Goal: Find specific page/section: Find specific page/section

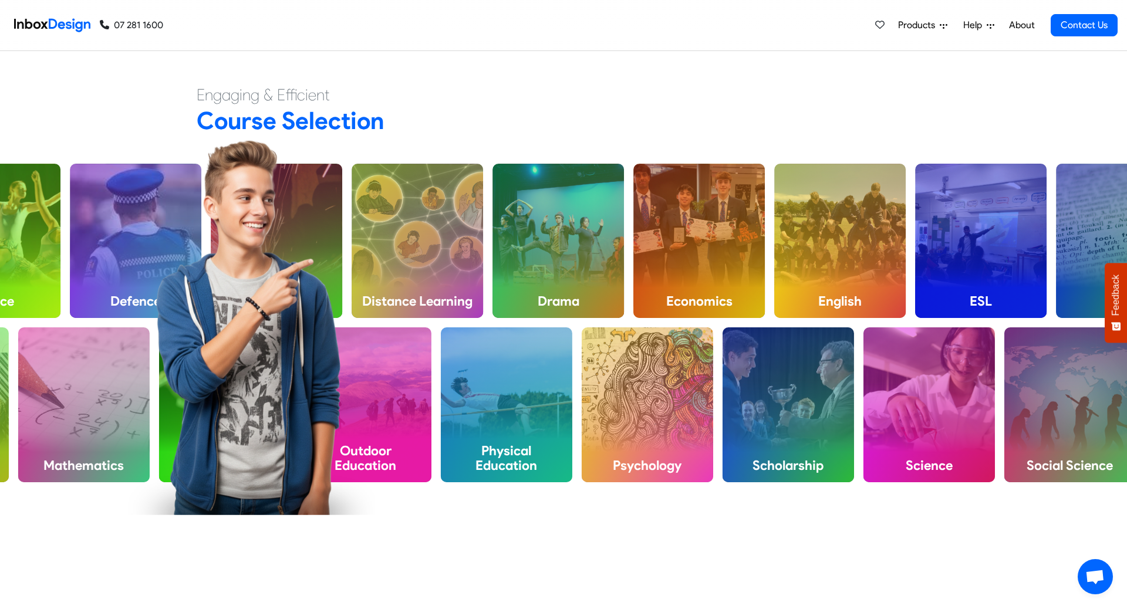
scroll to position [543, 0]
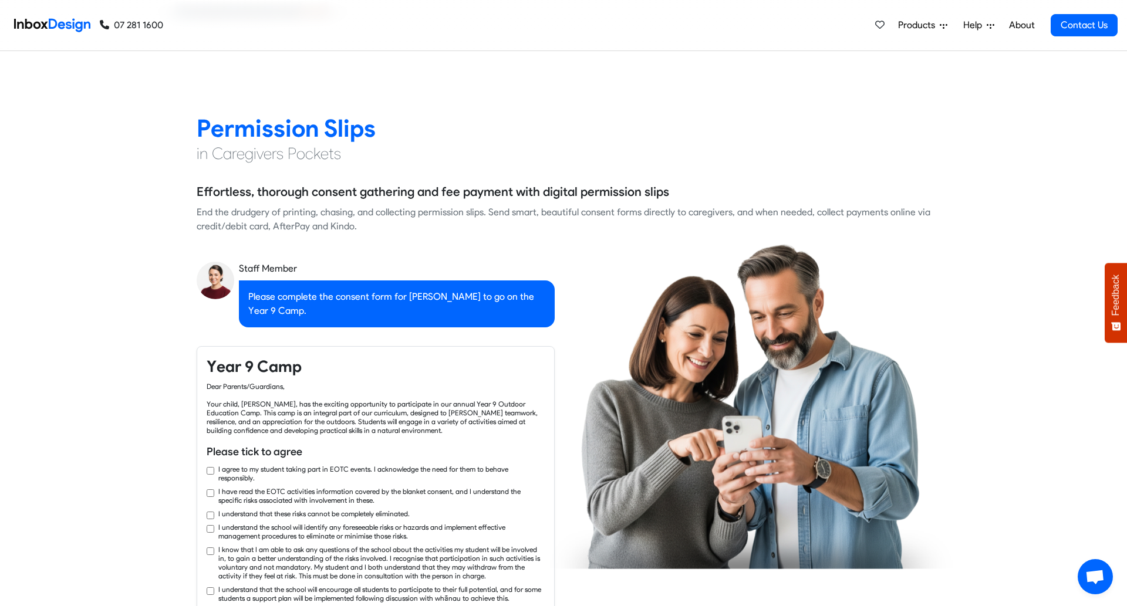
checkbox input "true"
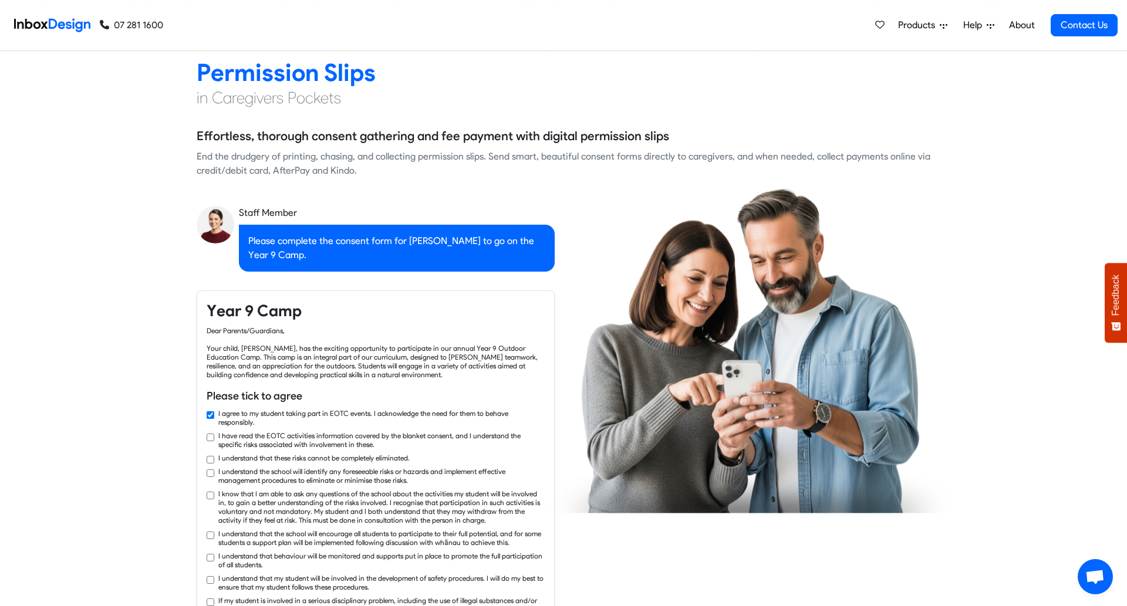
checkbox input "true"
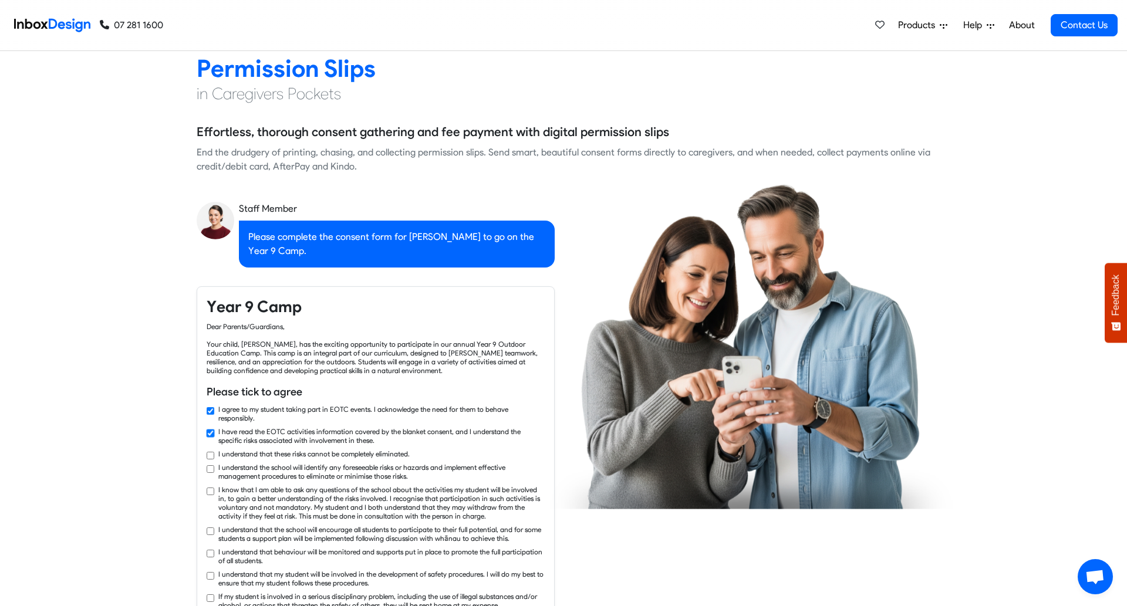
checkbox input "true"
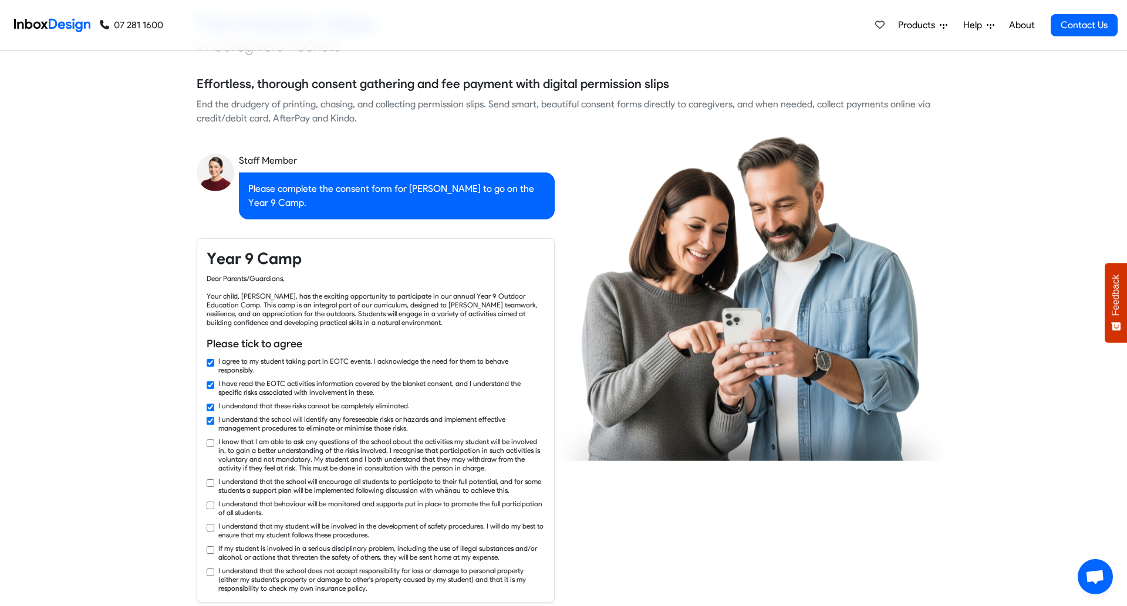
checkbox input "true"
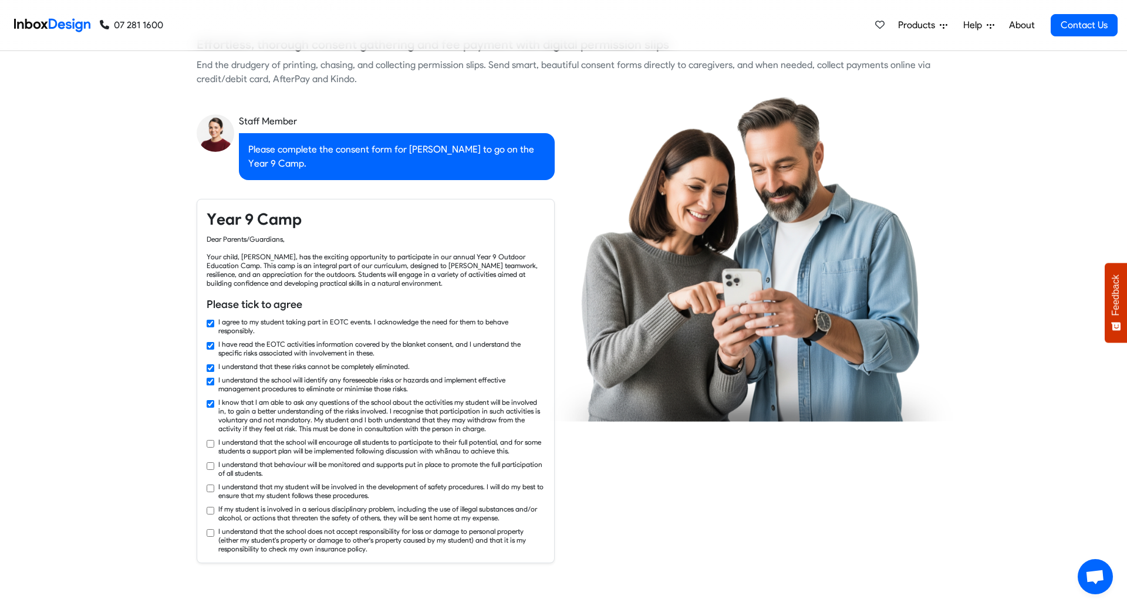
checkbox input "true"
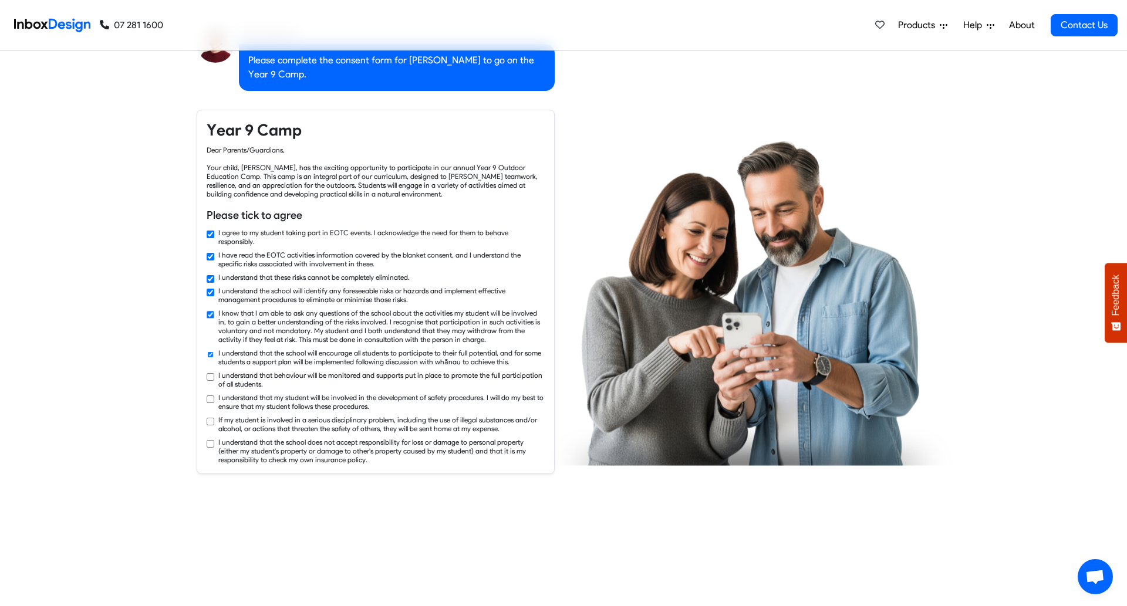
checkbox input "true"
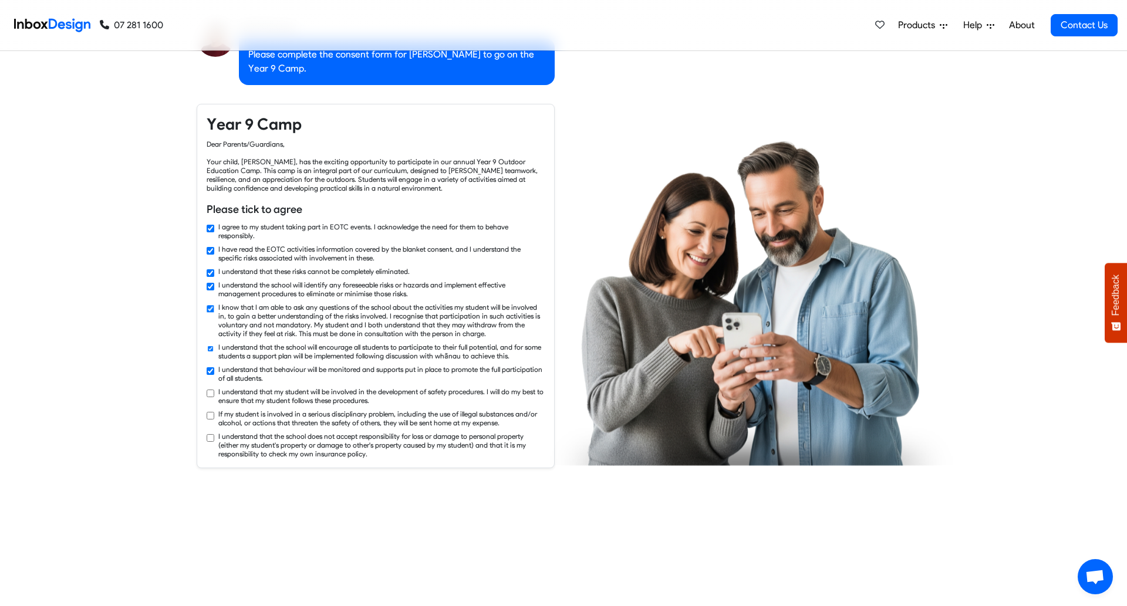
checkbox input "true"
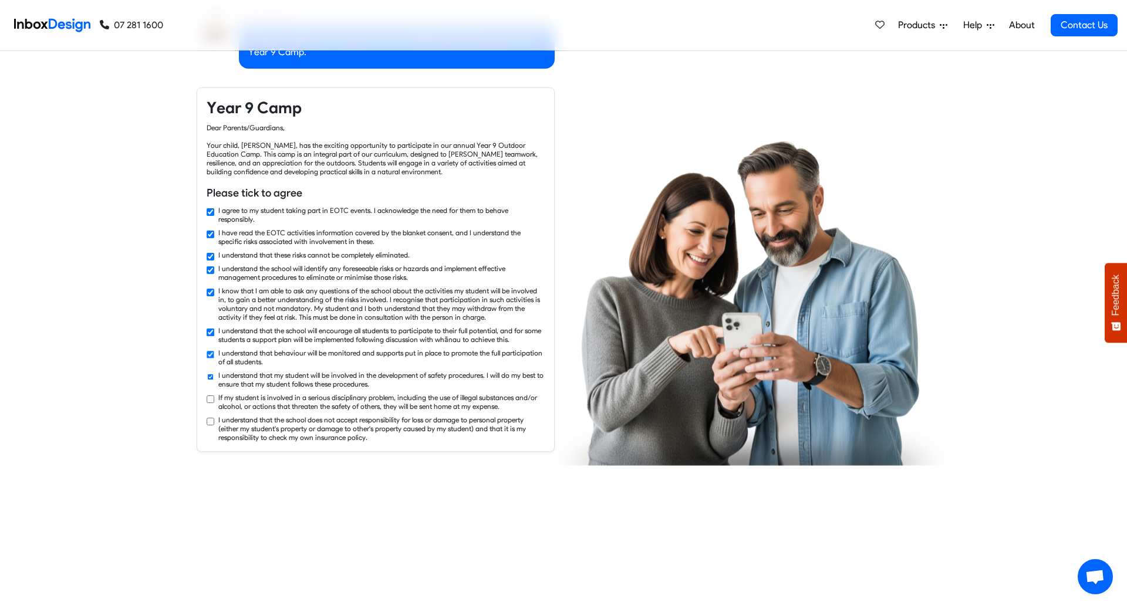
checkbox input "true"
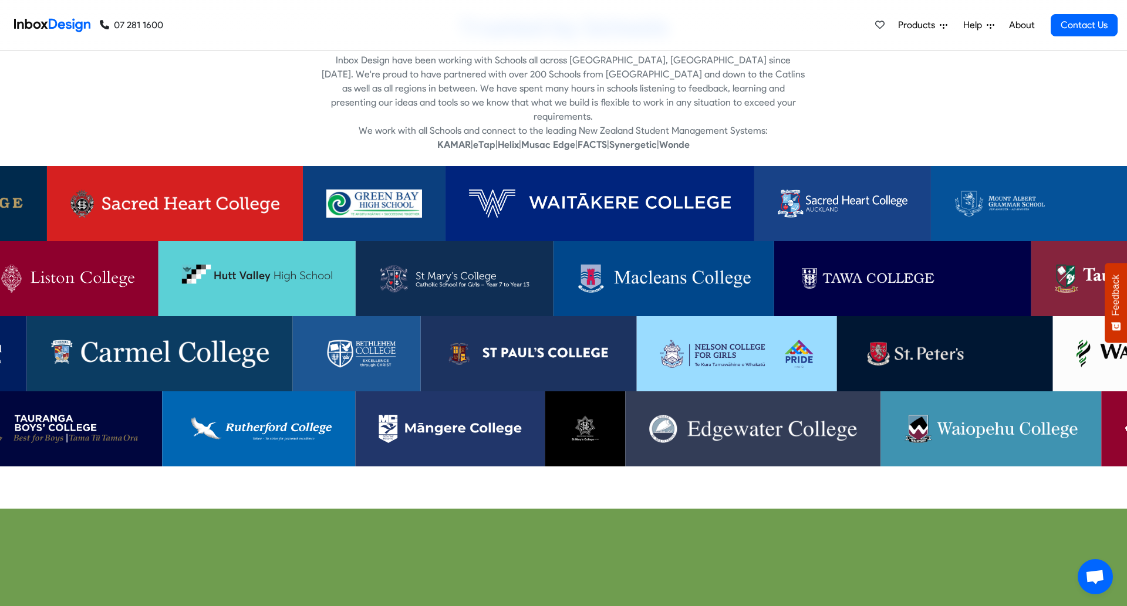
scroll to position [2632, 0]
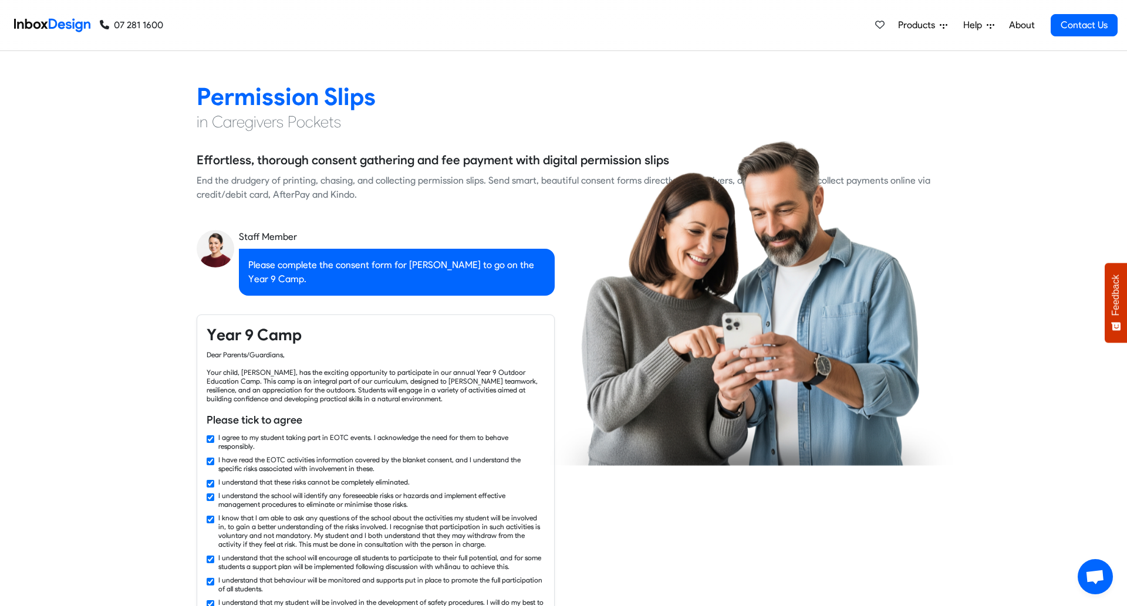
checkbox input "false"
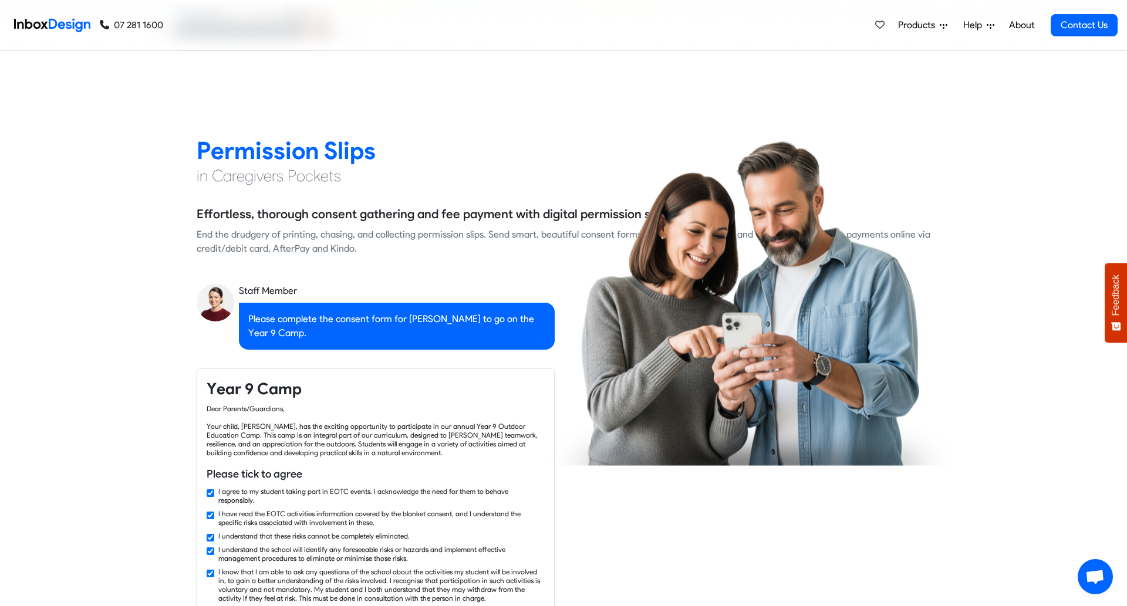
checkbox input "false"
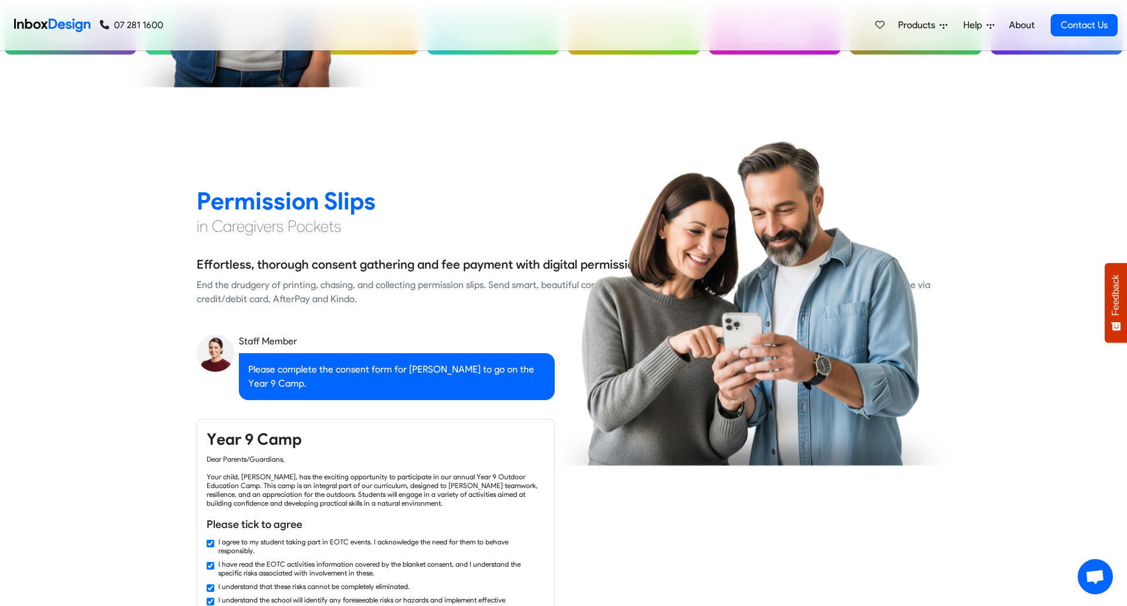
checkbox input "false"
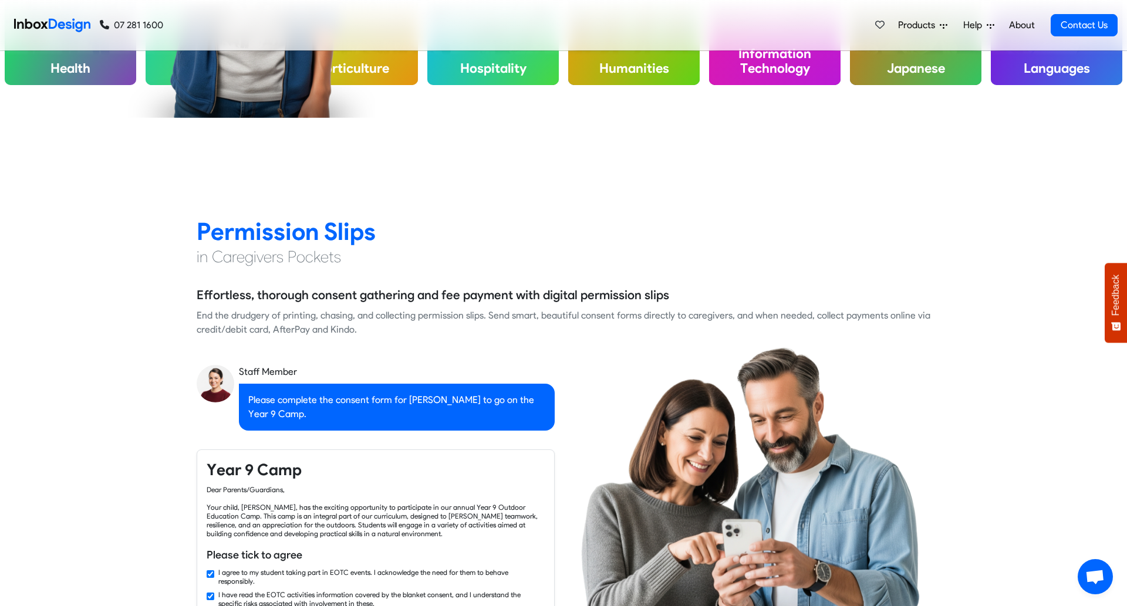
checkbox input "false"
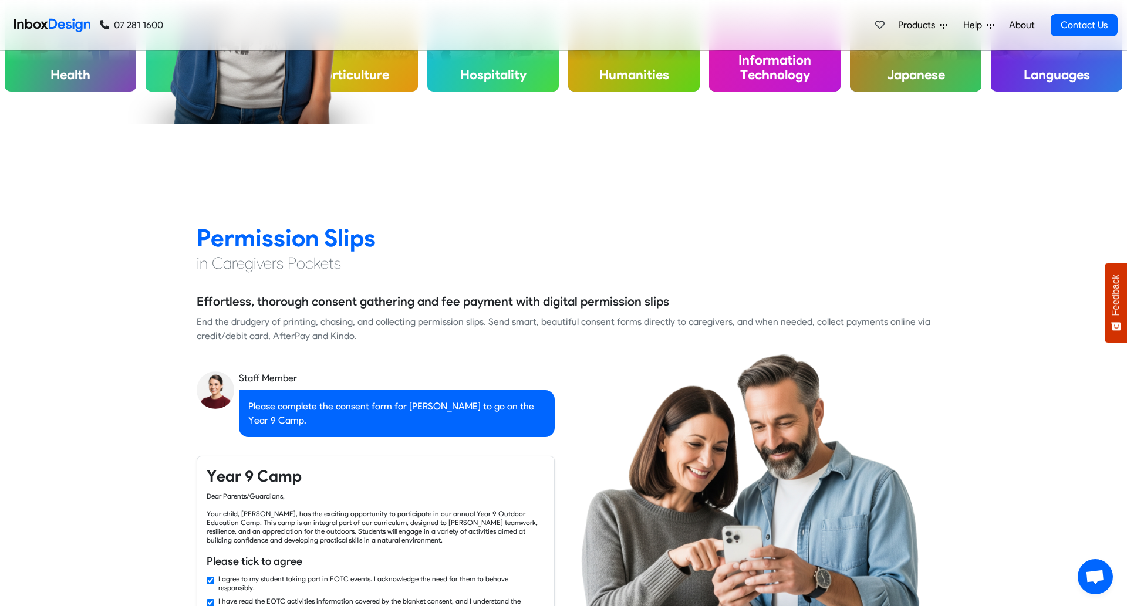
checkbox input "false"
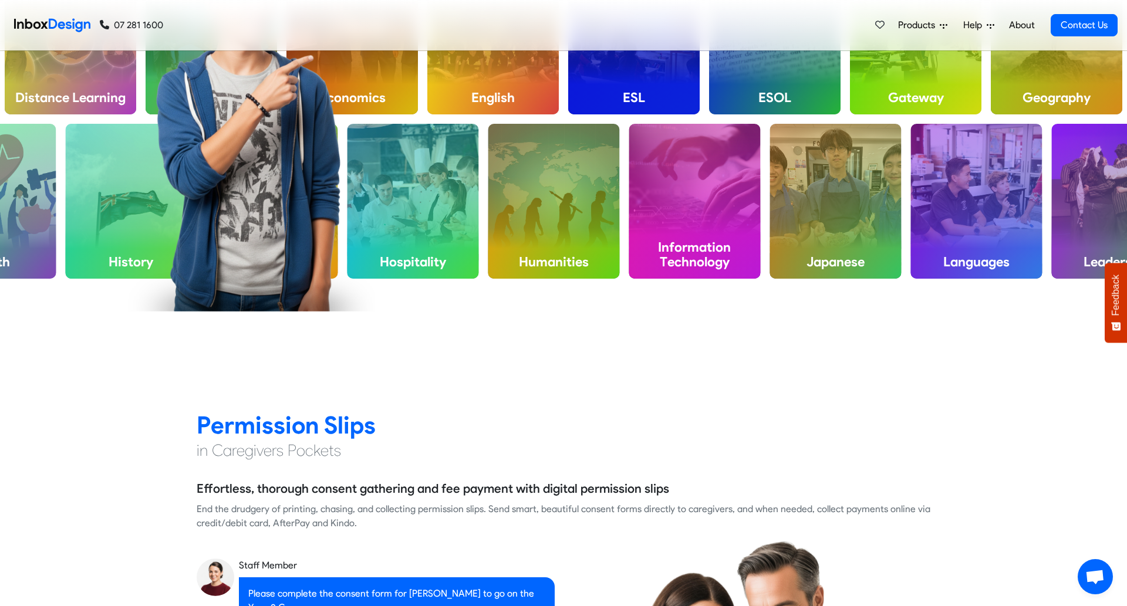
checkbox input "false"
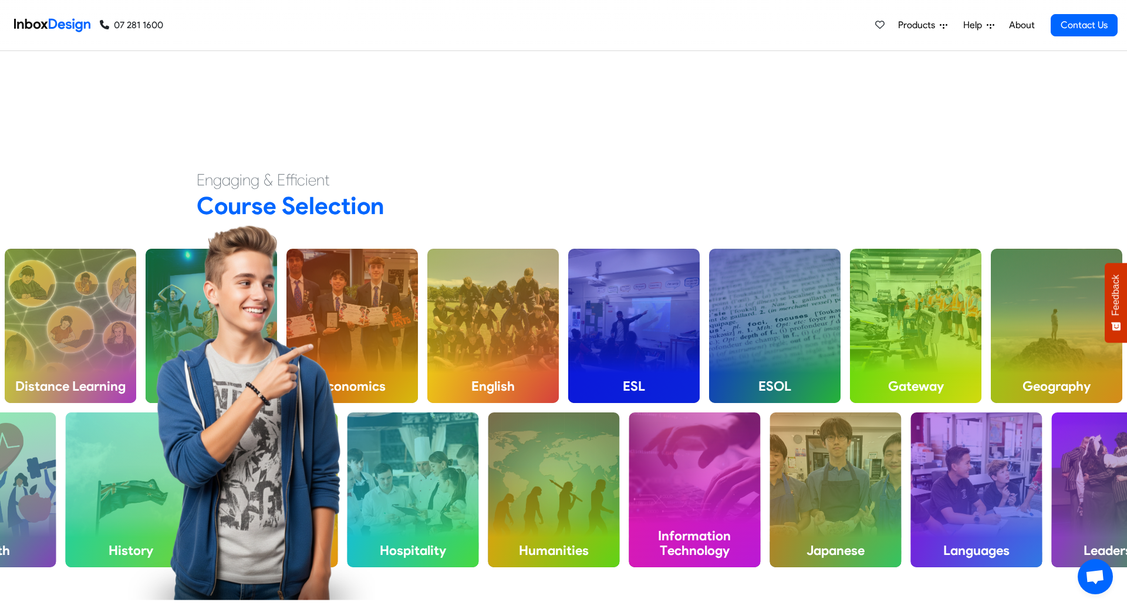
checkbox input "false"
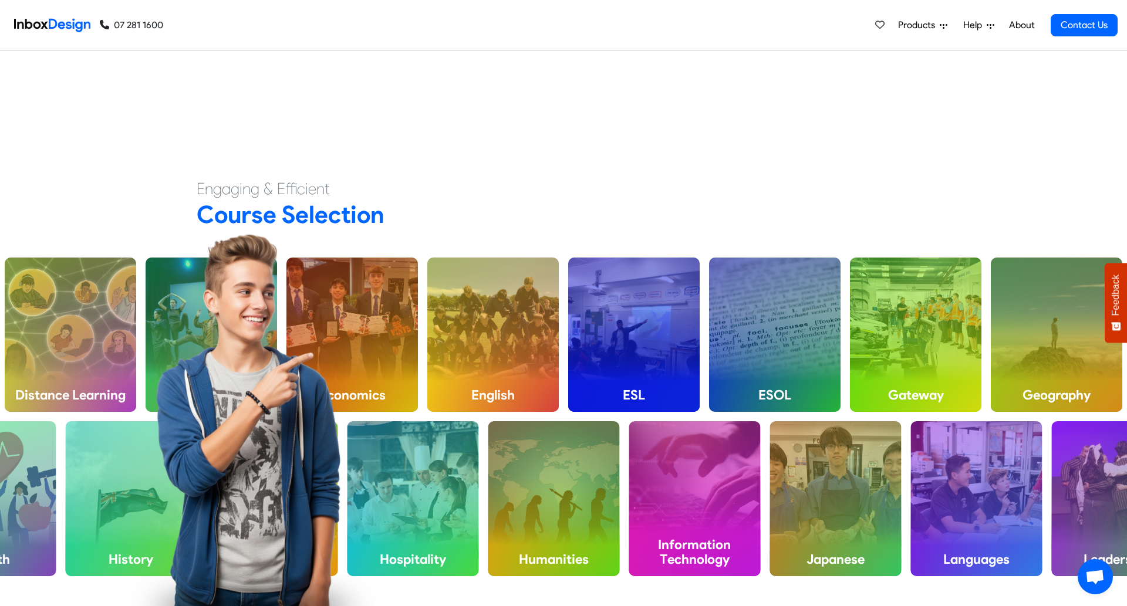
checkbox input "false"
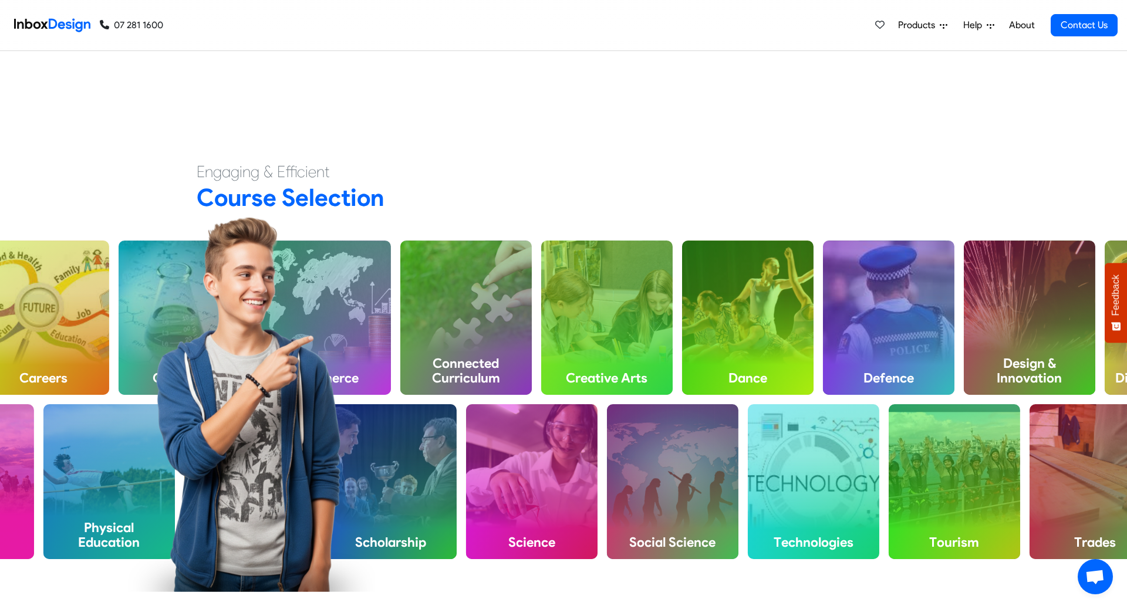
scroll to position [471, 0]
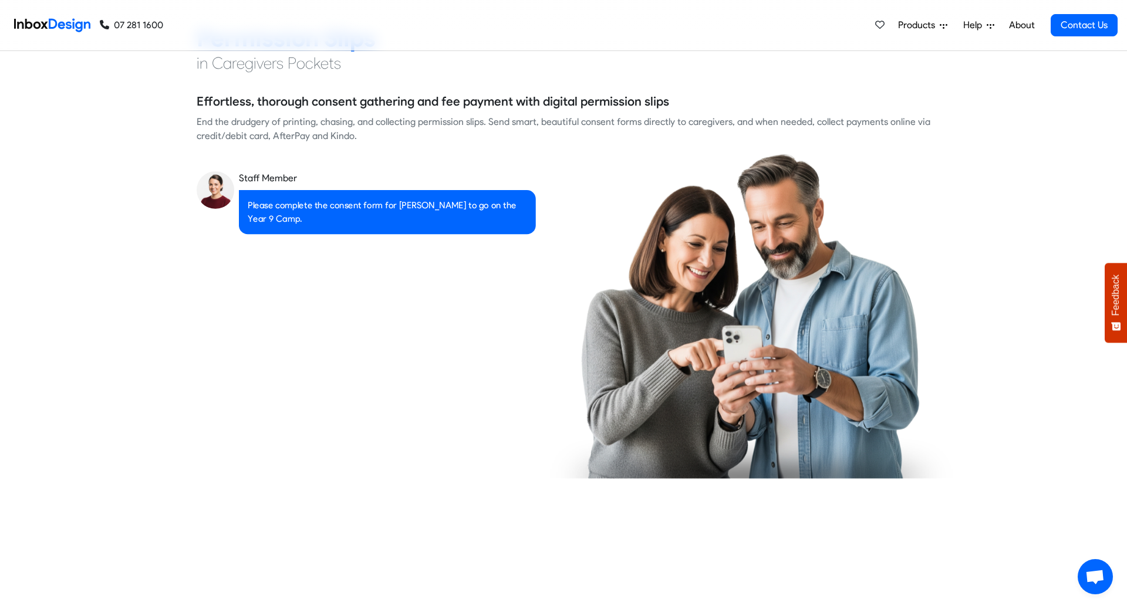
checkbox input "true"
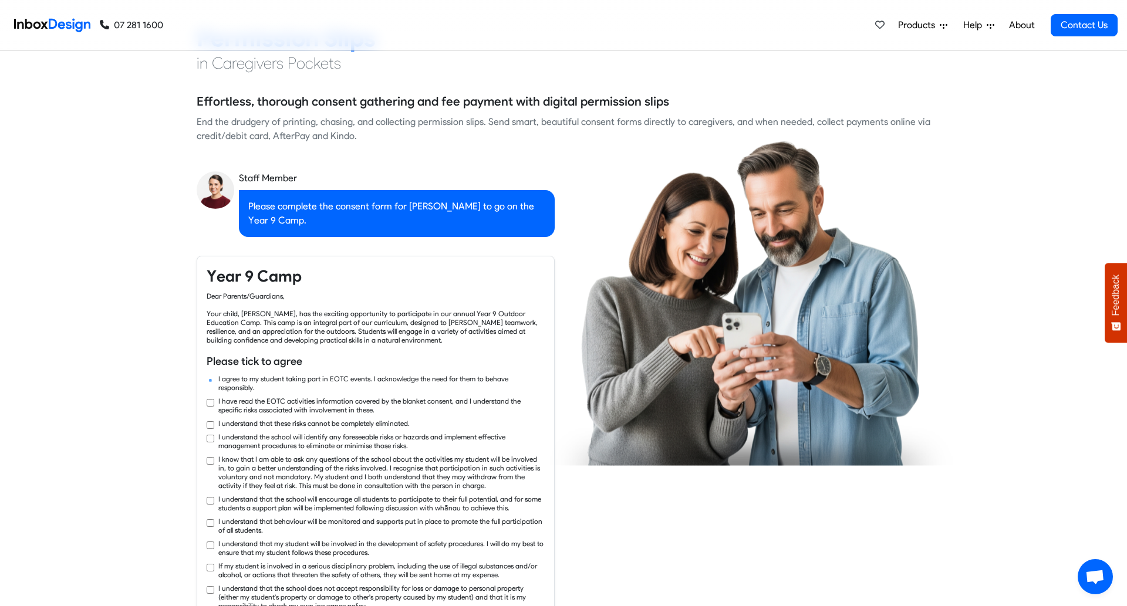
checkbox input "true"
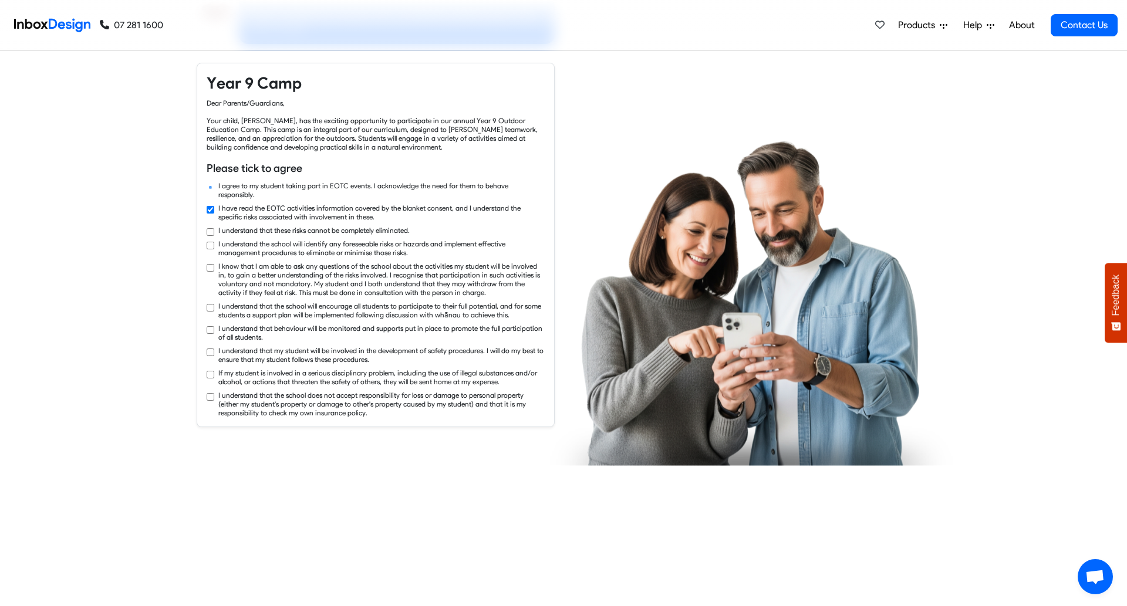
checkbox input "true"
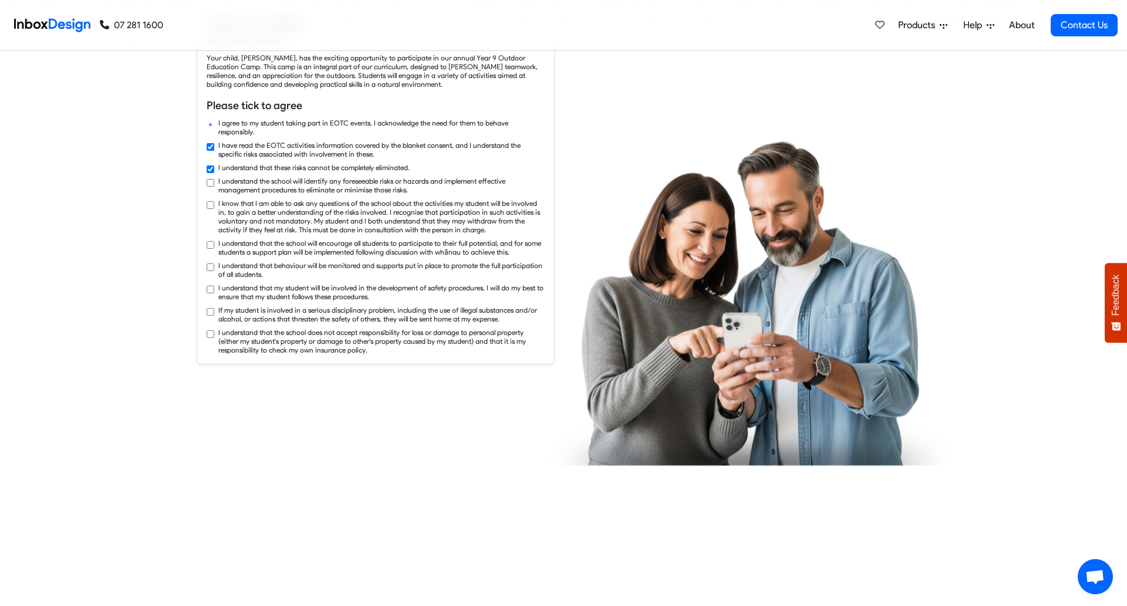
checkbox input "true"
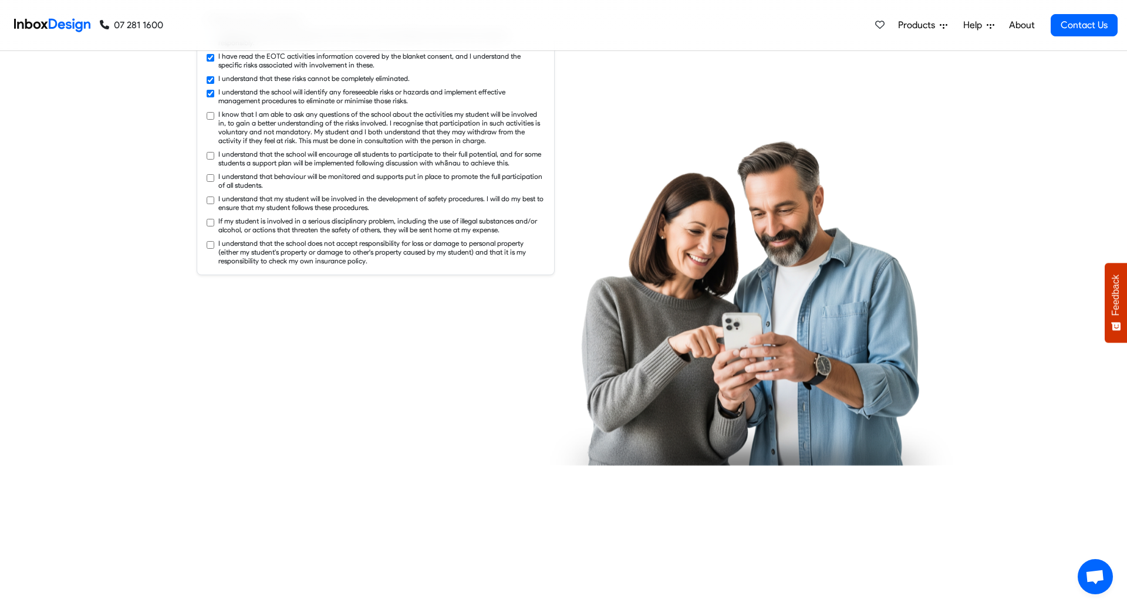
checkbox input "true"
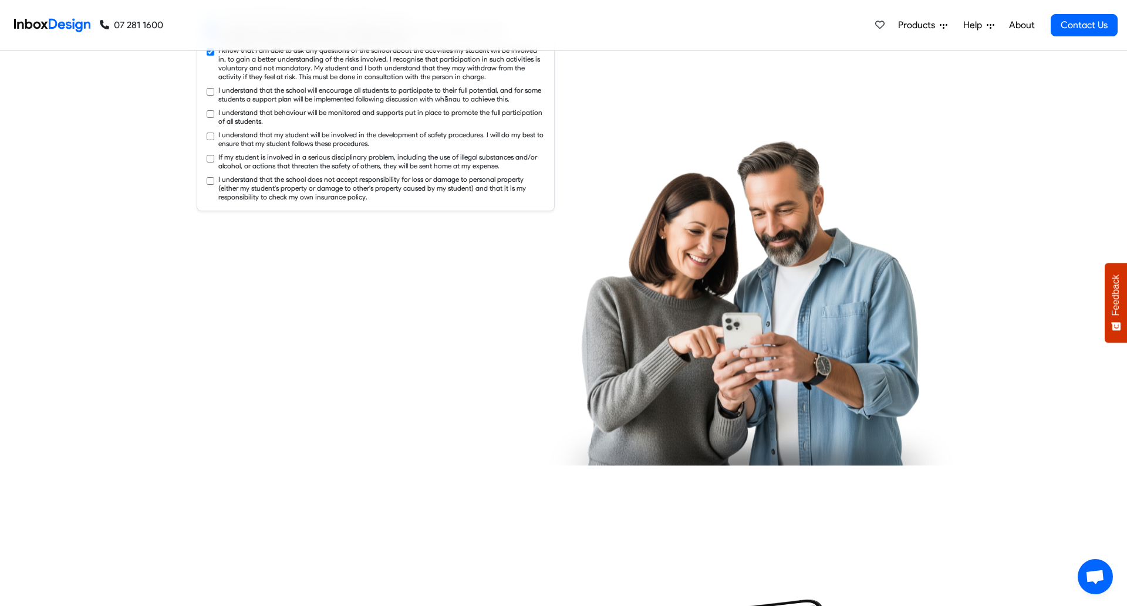
checkbox input "true"
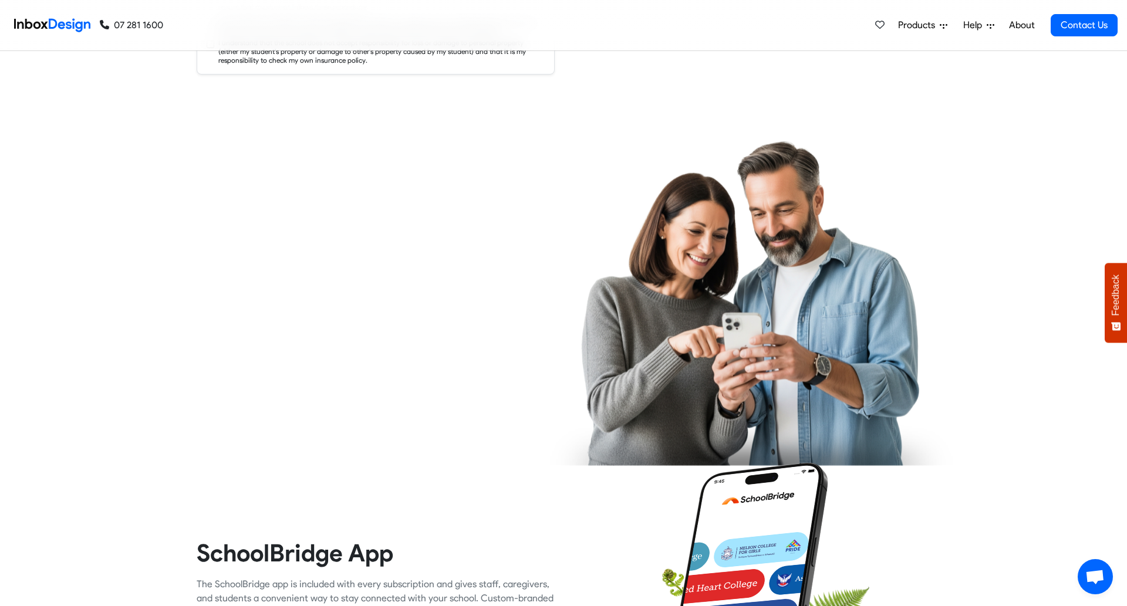
checkbox input "true"
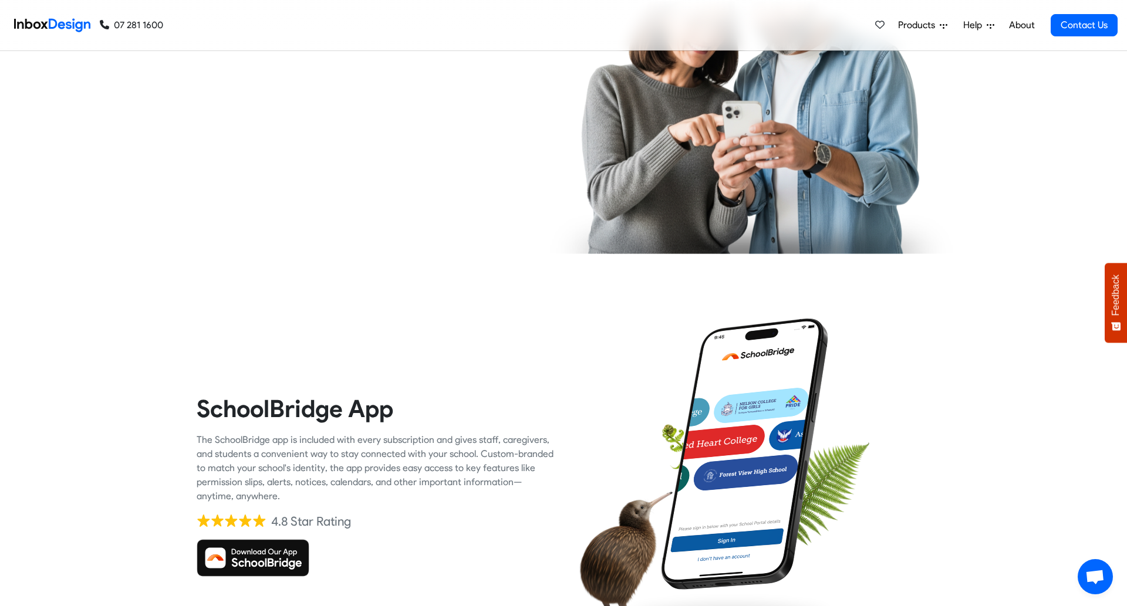
checkbox input "true"
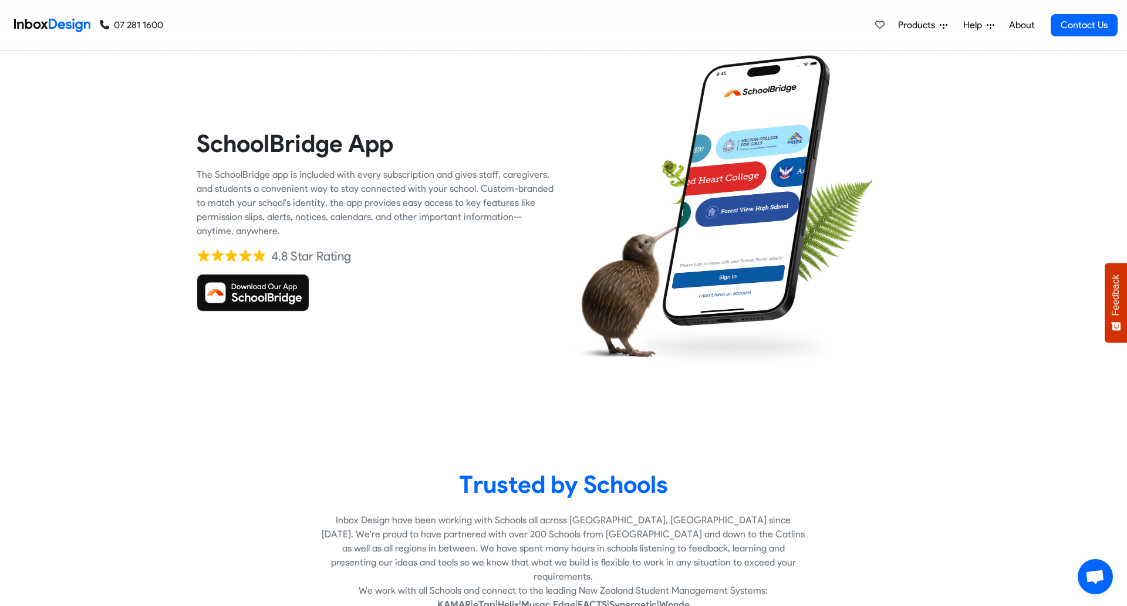
checkbox input "true"
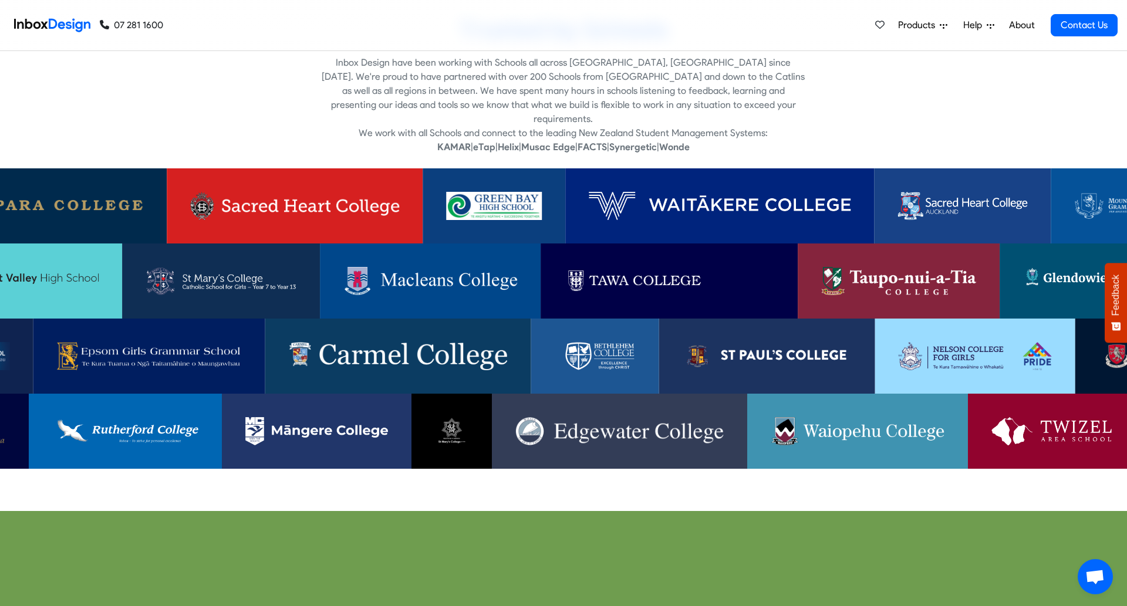
scroll to position [2543, 0]
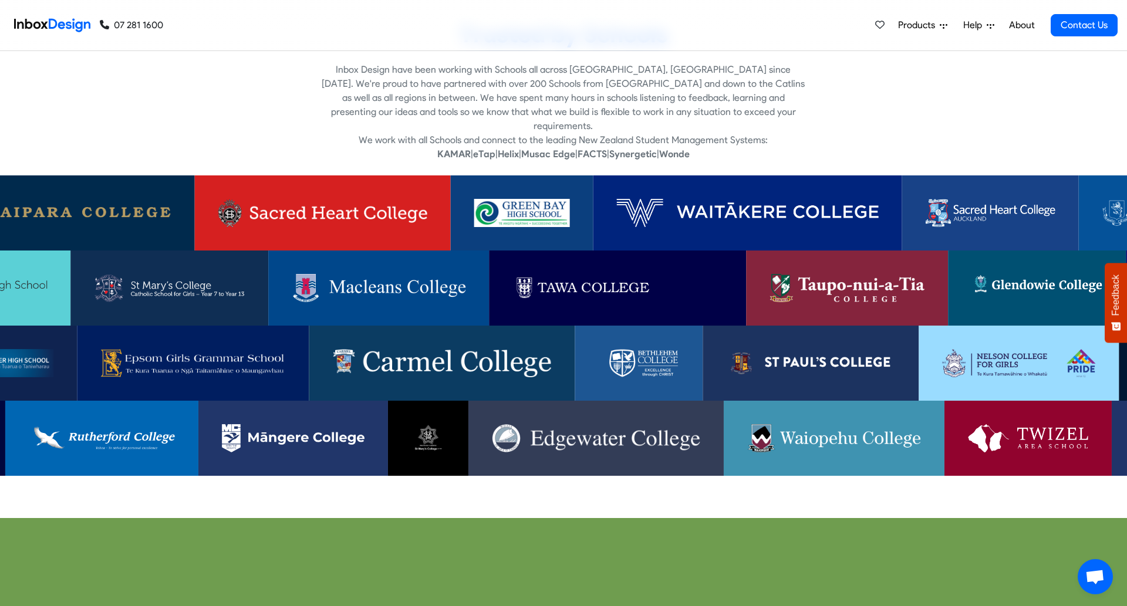
click at [231, 279] on img at bounding box center [170, 288] width 151 height 28
click at [999, 359] on img at bounding box center [1018, 363] width 153 height 28
click at [973, 430] on img at bounding box center [1028, 438] width 120 height 28
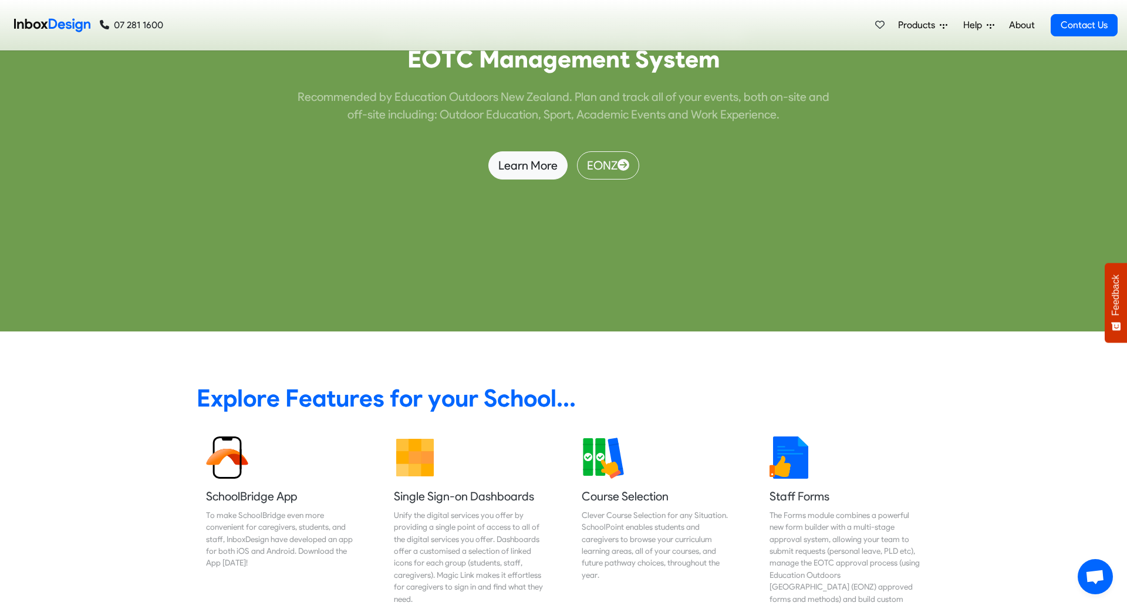
scroll to position [3943, 0]
